Goal: Check status: Verify the current state of an ongoing process or item

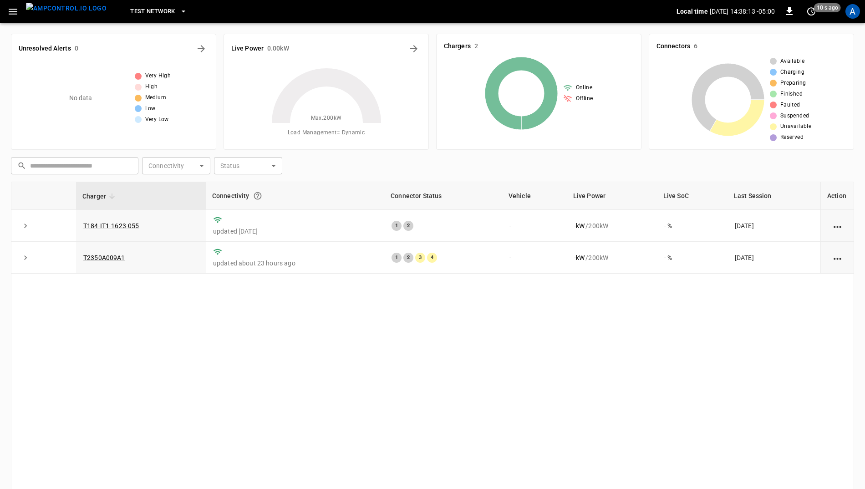
click at [179, 14] on icon "button" at bounding box center [183, 11] width 9 height 9
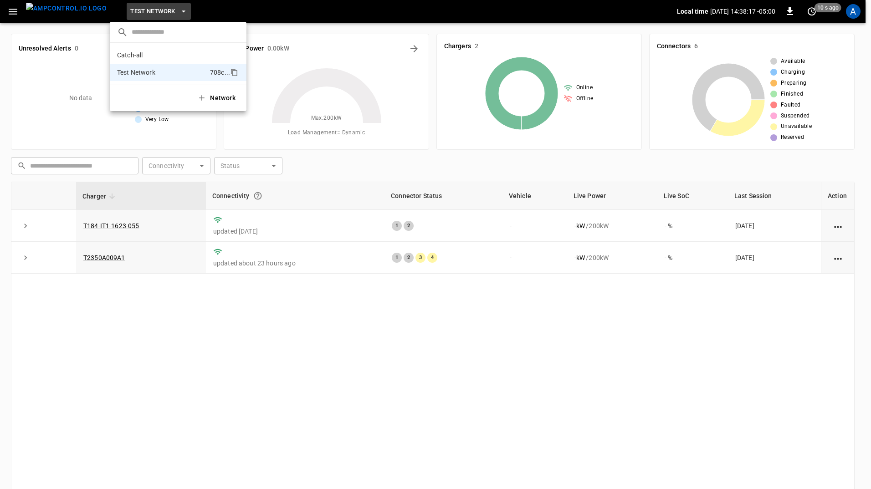
click at [159, 99] on div "Network" at bounding box center [178, 98] width 137 height 26
click at [154, 302] on div at bounding box center [435, 244] width 871 height 489
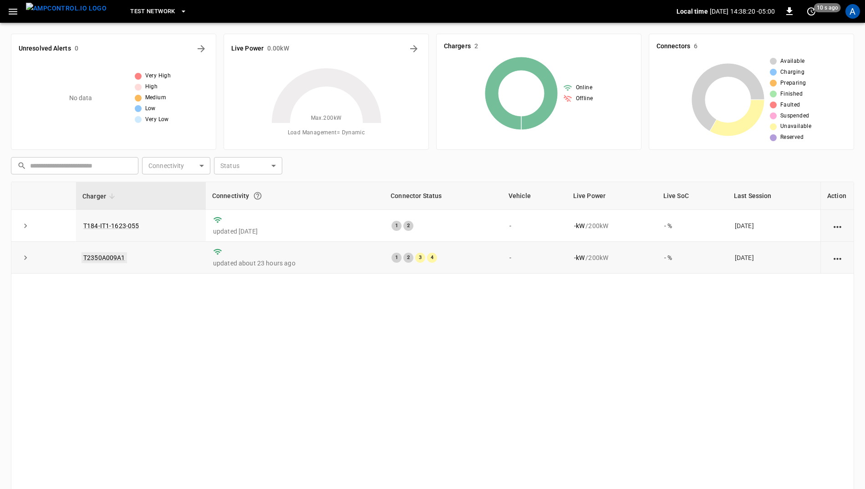
click at [103, 256] on link "T2350A009A1" at bounding box center [105, 257] width 46 height 11
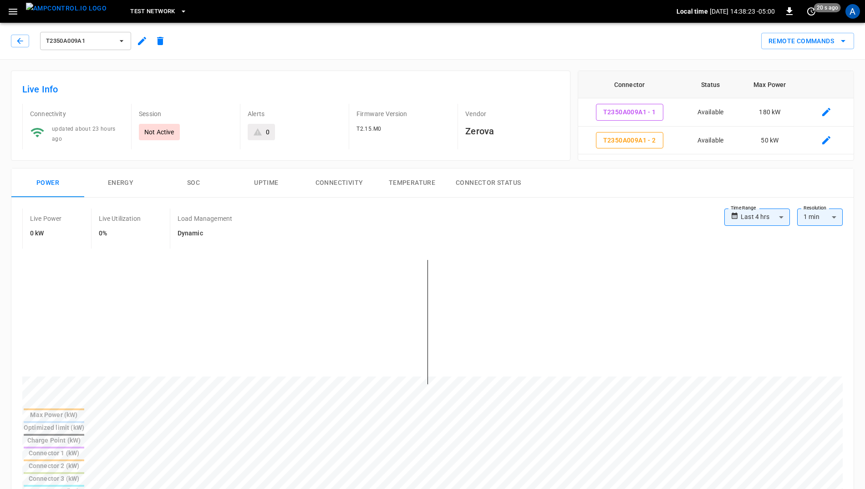
click at [779, 216] on body "**********" at bounding box center [432, 488] width 865 height 976
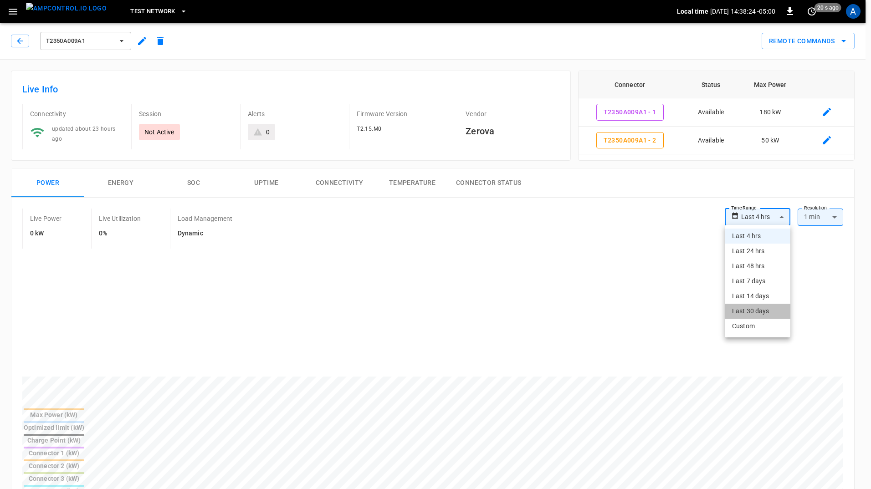
click at [758, 311] on li "Last 30 days" at bounding box center [758, 311] width 66 height 15
type input "**********"
type input "**"
type input "**********"
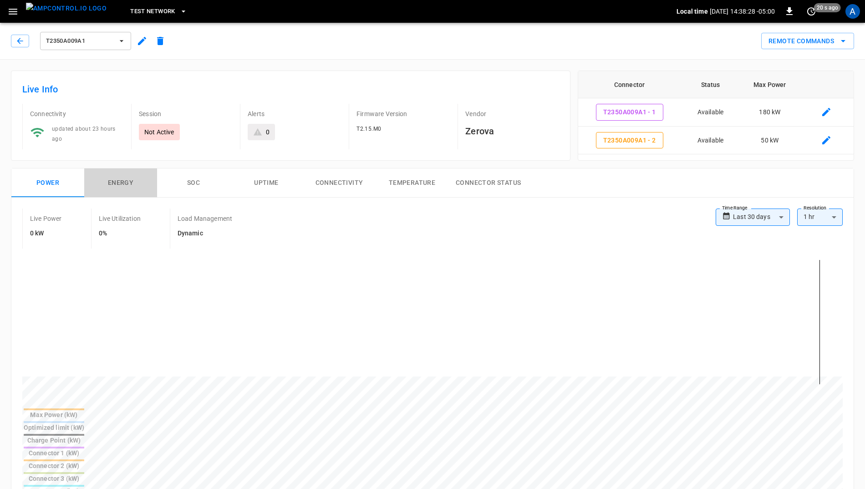
click at [114, 185] on button "Energy" at bounding box center [120, 183] width 73 height 29
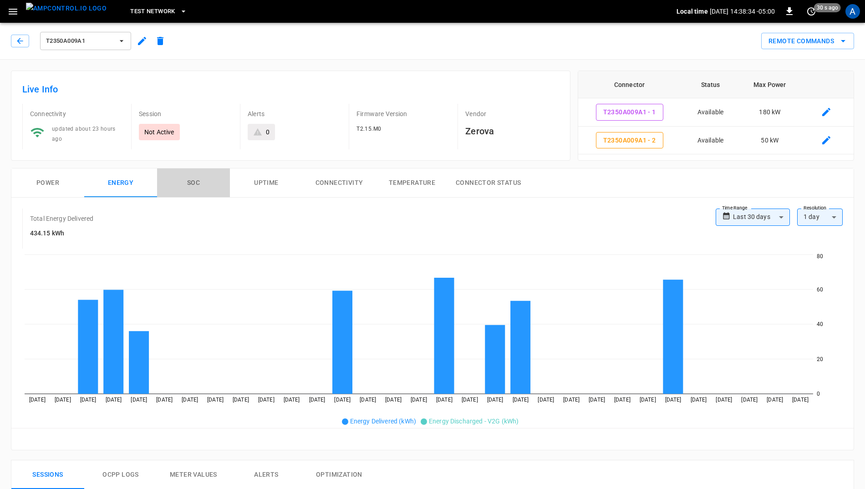
click at [205, 188] on button "SOC" at bounding box center [193, 183] width 73 height 29
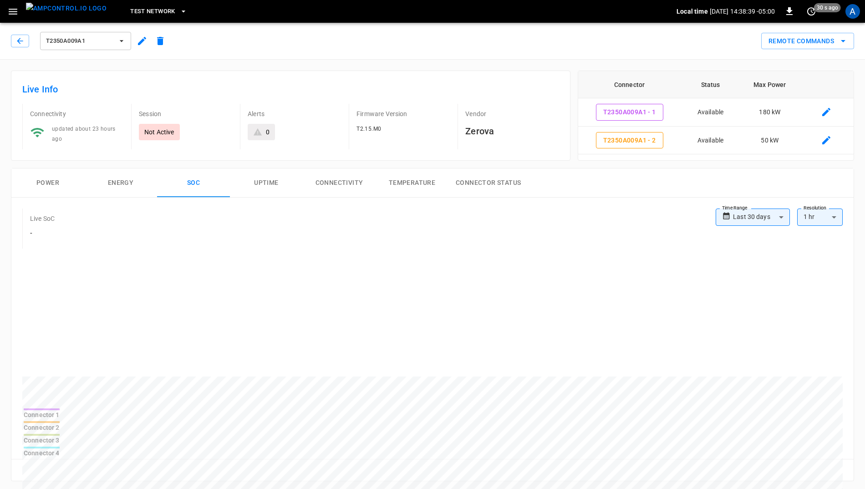
click at [259, 185] on button "Uptime" at bounding box center [266, 183] width 73 height 29
click at [348, 184] on button "Connectivity" at bounding box center [339, 183] width 73 height 29
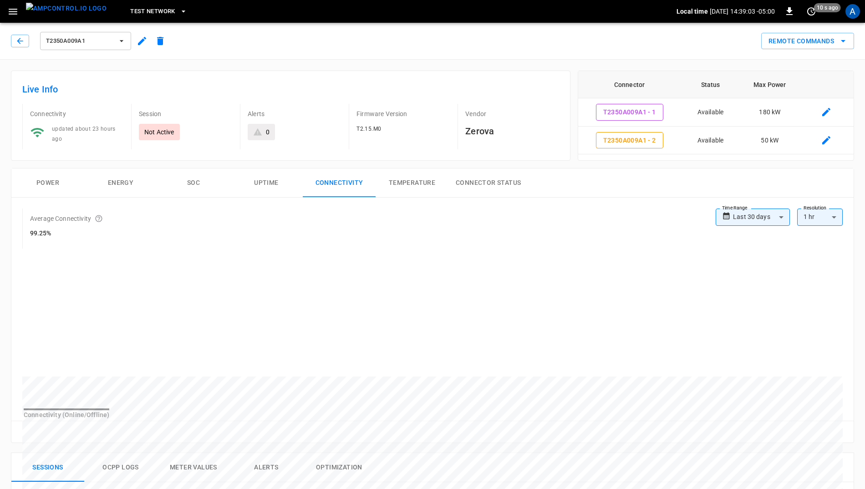
click at [48, 180] on button "Power" at bounding box center [47, 183] width 73 height 29
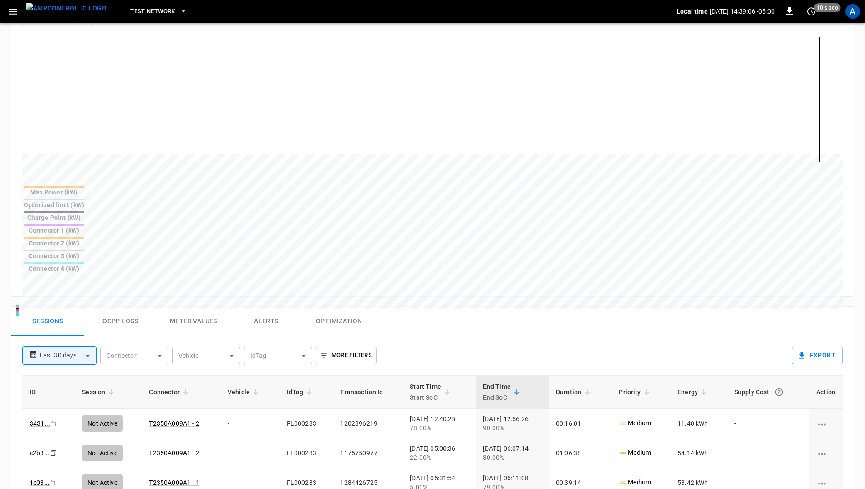
scroll to position [228, 0]
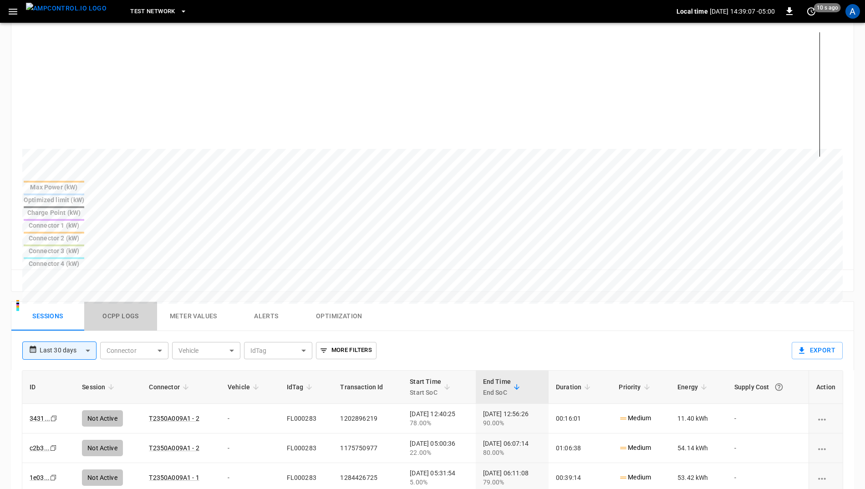
click at [127, 302] on button "Ocpp logs" at bounding box center [120, 316] width 73 height 29
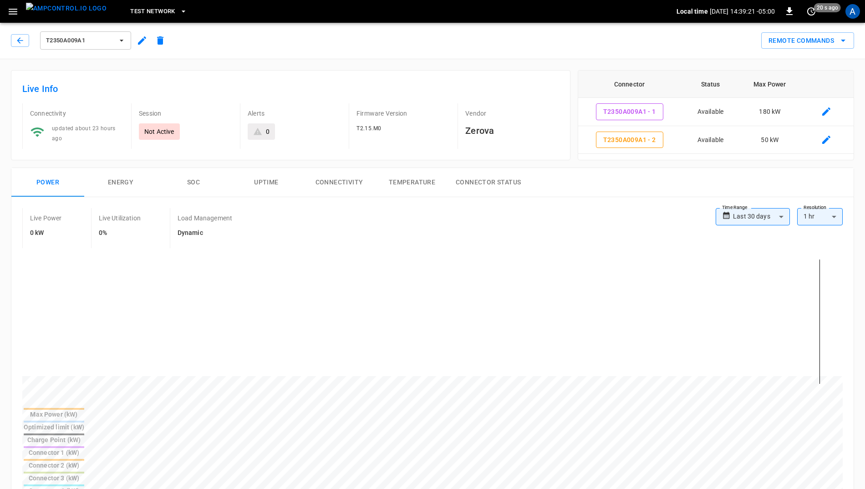
scroll to position [0, 0]
click at [817, 44] on button "Remote Commands" at bounding box center [808, 41] width 93 height 17
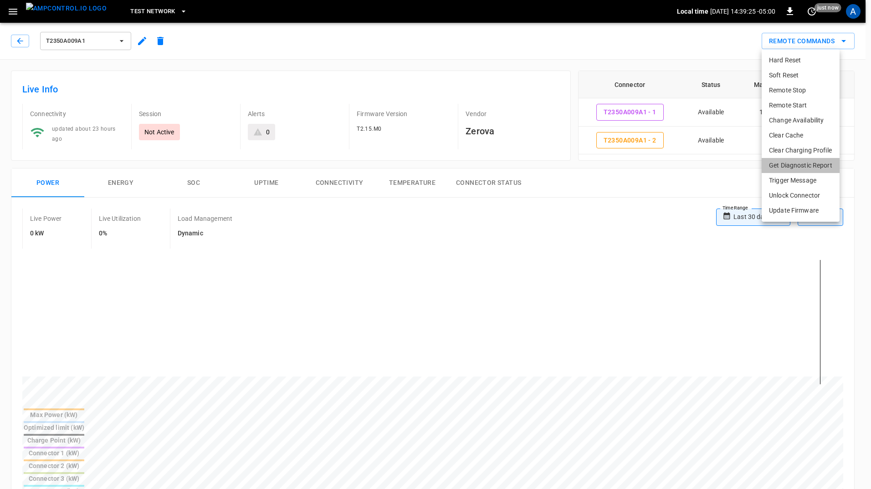
click at [813, 164] on li "Get Diagnostic Report" at bounding box center [801, 165] width 78 height 15
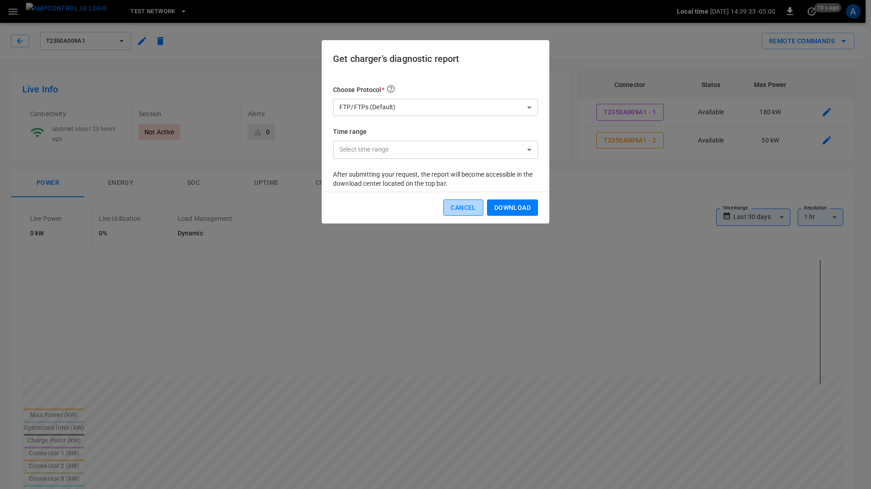
click at [452, 211] on button "Cancel" at bounding box center [463, 208] width 40 height 17
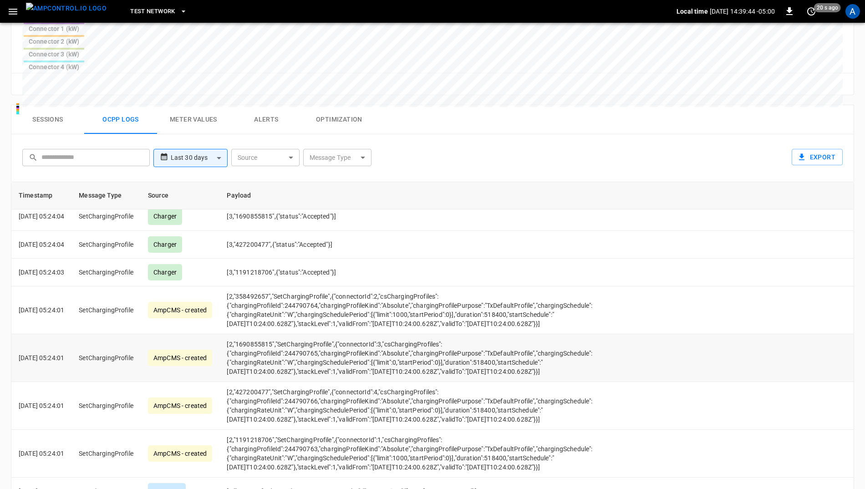
scroll to position [2706, 0]
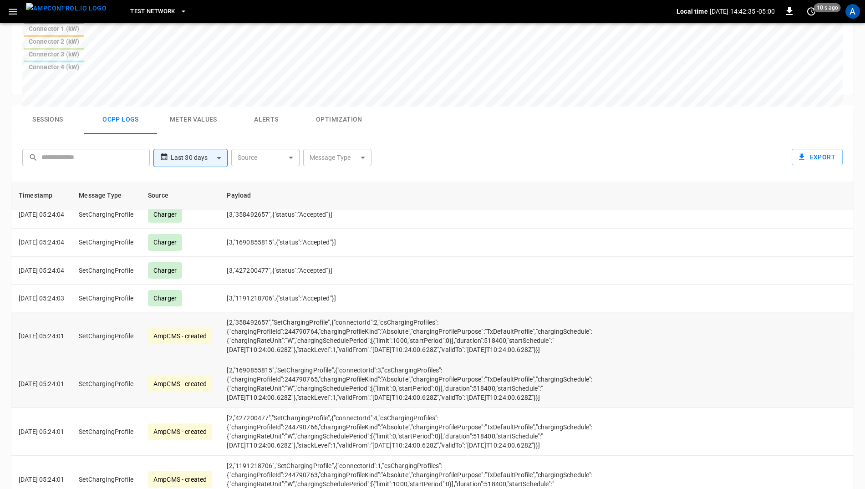
click at [423, 312] on td "[2,"358492657","SetChargingProfile",{"connectorId":2,"csChargingProfiles":{"cha…" at bounding box center [411, 336] width 382 height 48
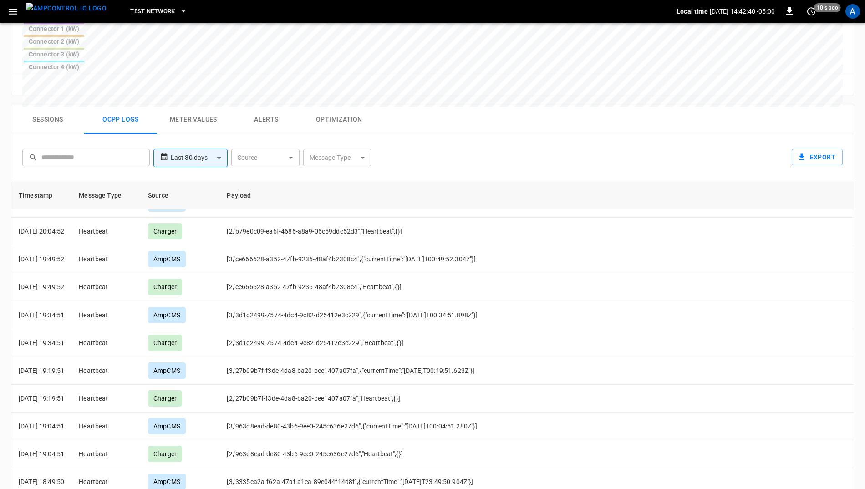
scroll to position [2626, 0]
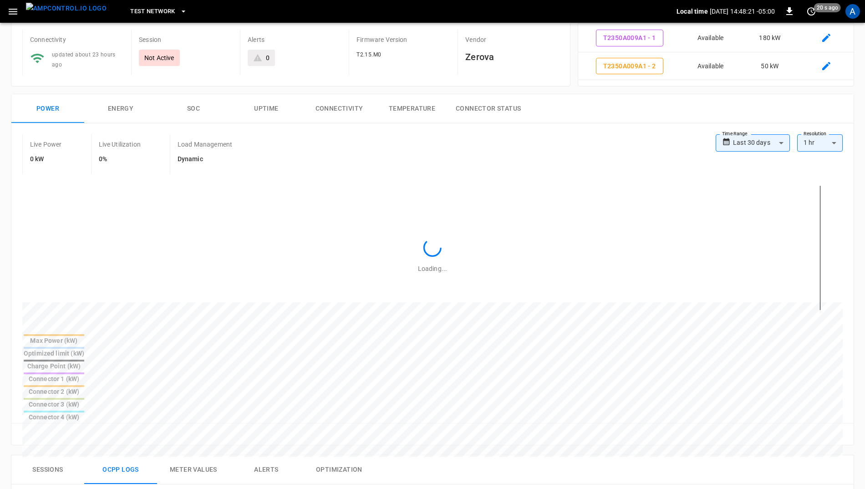
scroll to position [0, 0]
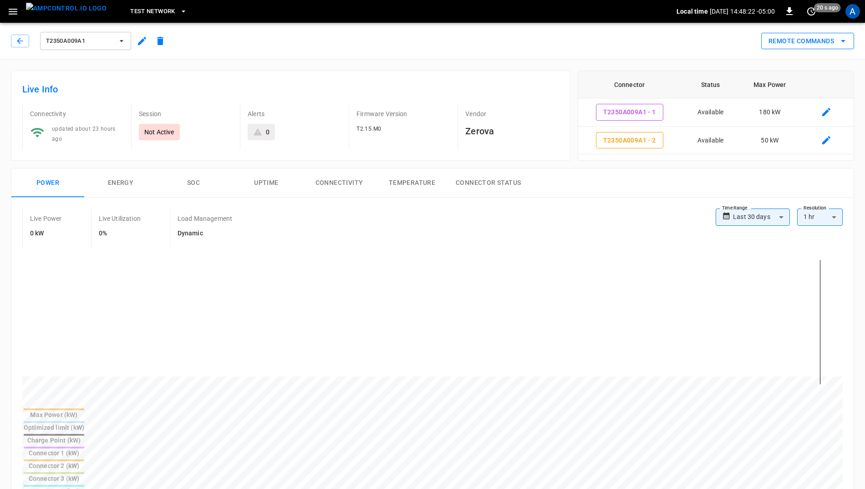
click at [847, 46] on icon "remote commands options" at bounding box center [843, 41] width 11 height 11
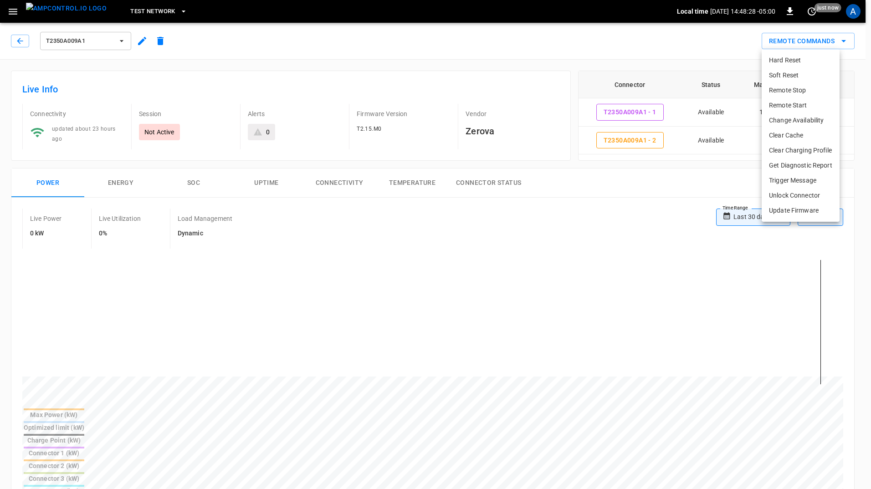
click at [485, 256] on div at bounding box center [435, 244] width 871 height 489
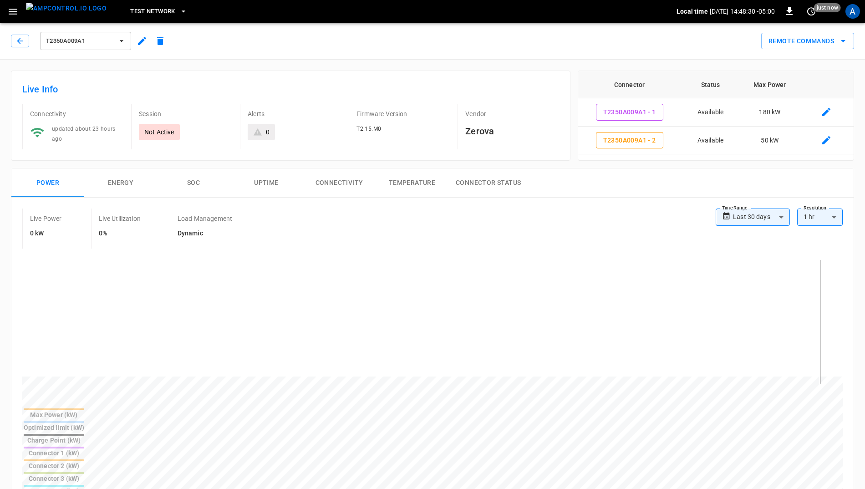
click at [498, 182] on button "Connector Status" at bounding box center [489, 183] width 80 height 29
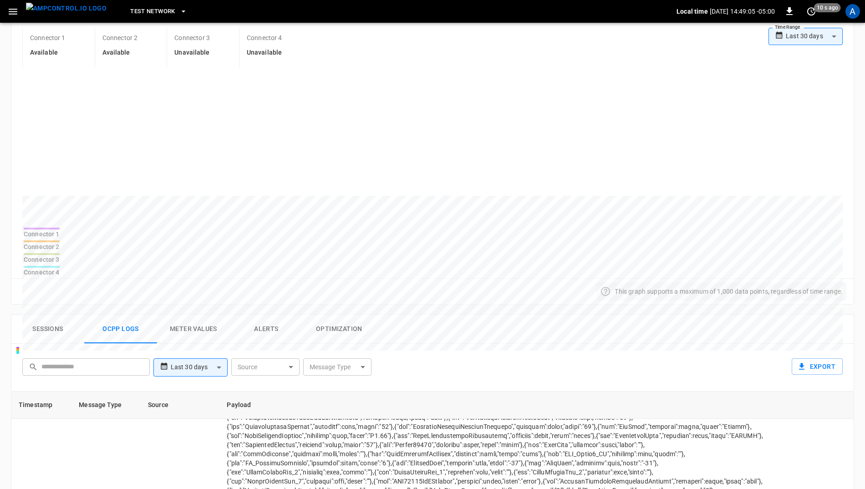
scroll to position [319, 0]
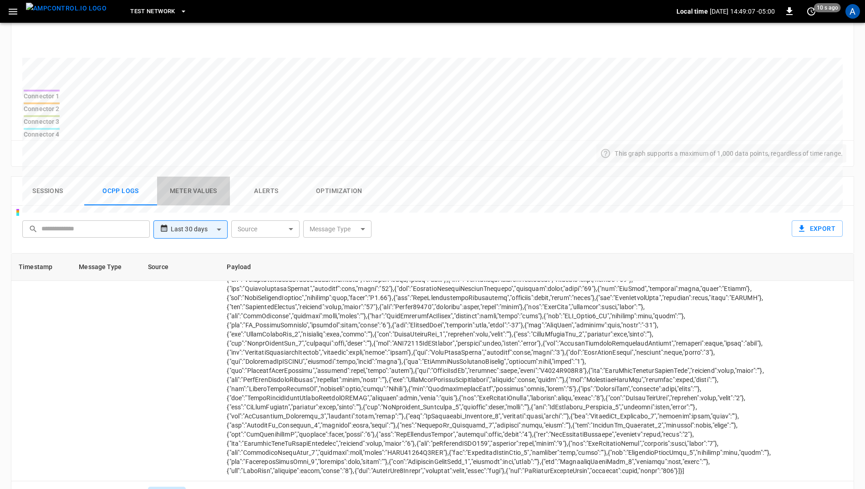
click at [210, 177] on button "Meter Values" at bounding box center [193, 191] width 73 height 29
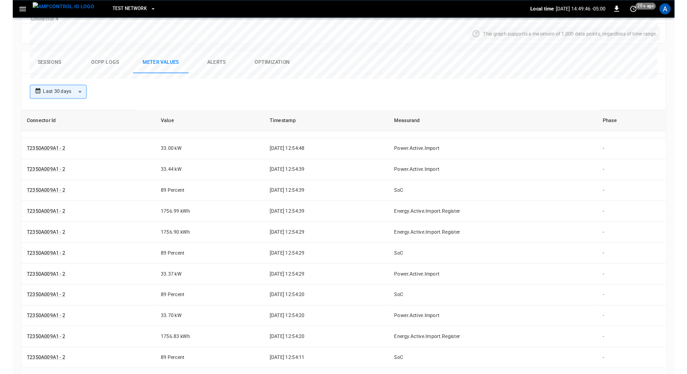
scroll to position [911, 0]
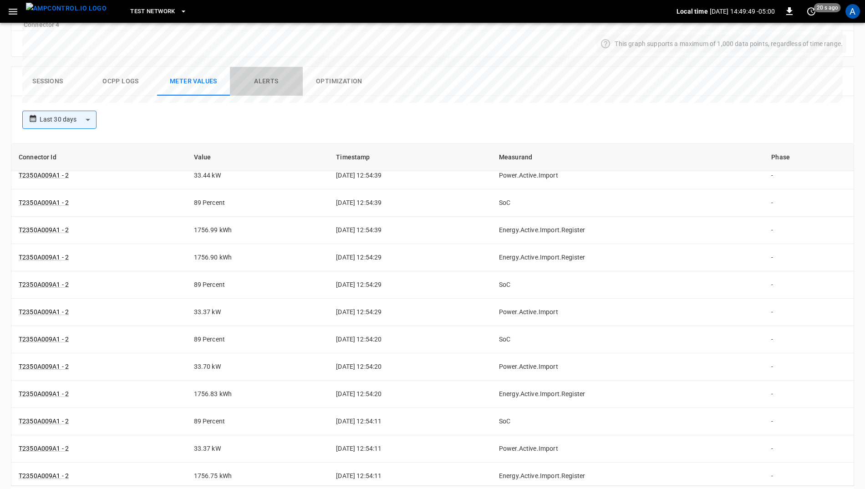
click at [252, 67] on button "Alerts" at bounding box center [266, 81] width 73 height 29
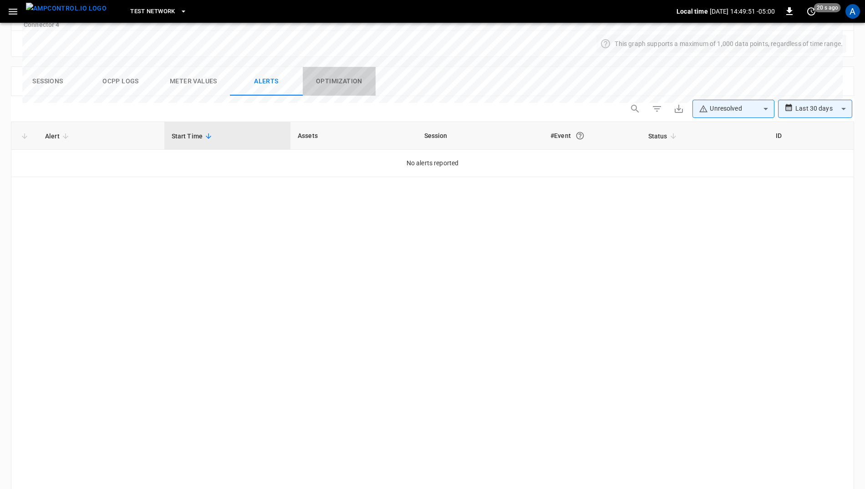
click at [319, 67] on button "Optimization" at bounding box center [339, 81] width 73 height 29
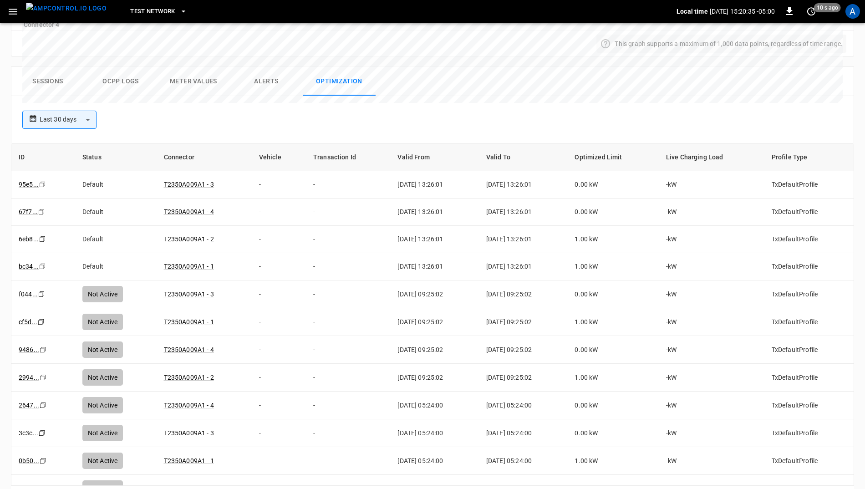
drag, startPoint x: 128, startPoint y: 476, endPoint x: 123, endPoint y: 476, distance: 5.5
click at [128, 486] on div "Rows per page: 100 *** 1–100 of 5868" at bounding box center [433, 498] width 844 height 25
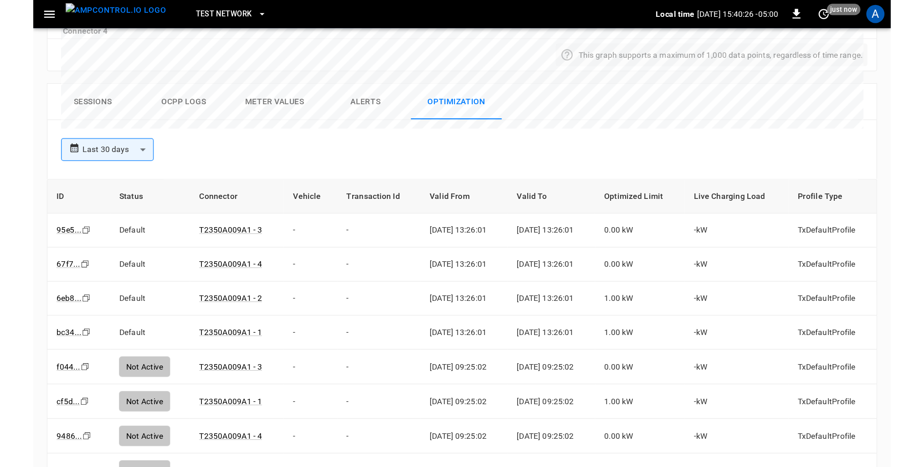
scroll to position [427, 0]
